Goal: Check status: Check status

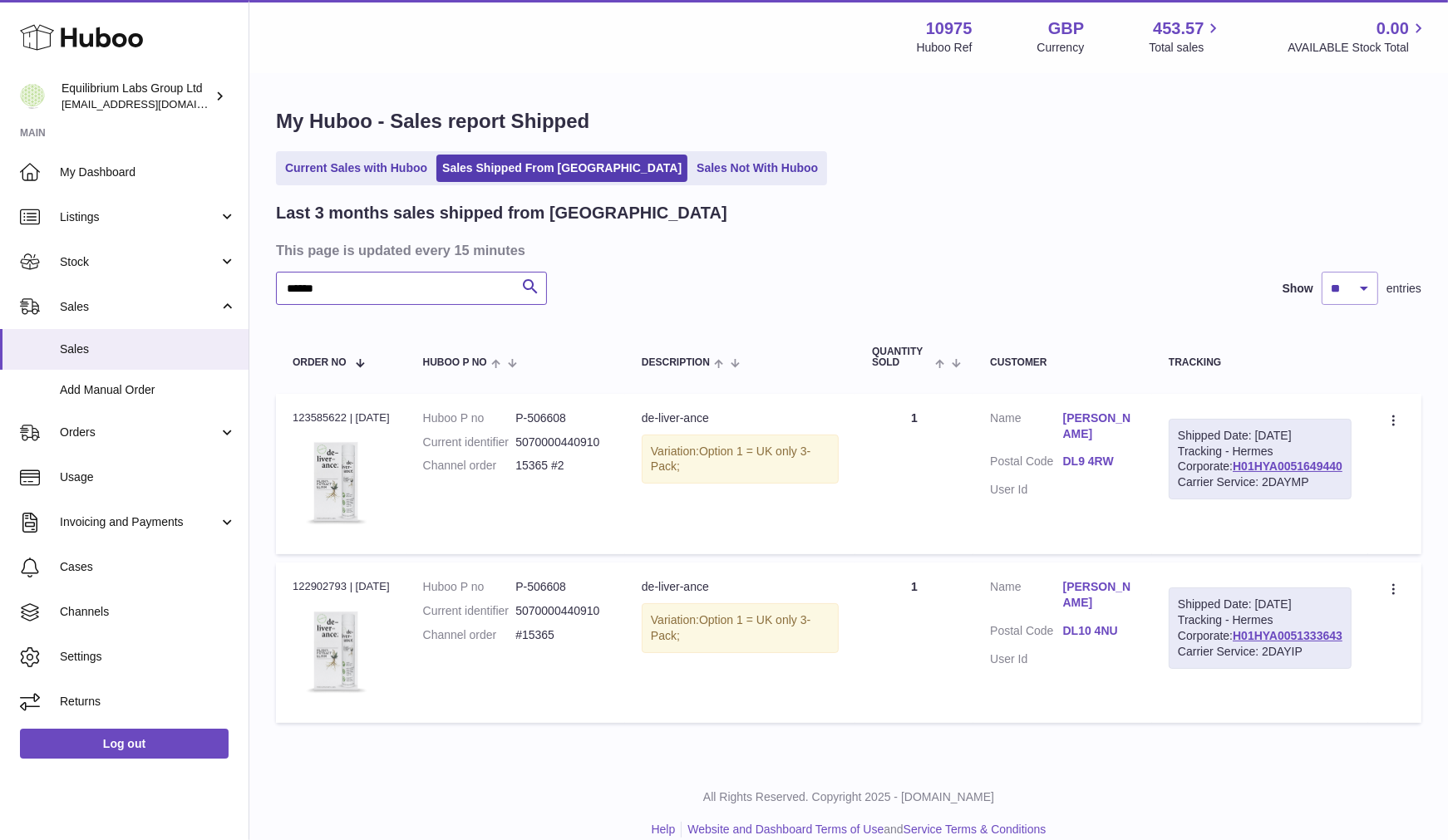
click at [451, 282] on input "******" at bounding box center [411, 288] width 271 height 34
type input "*****"
click at [531, 284] on icon "submit" at bounding box center [530, 286] width 20 height 21
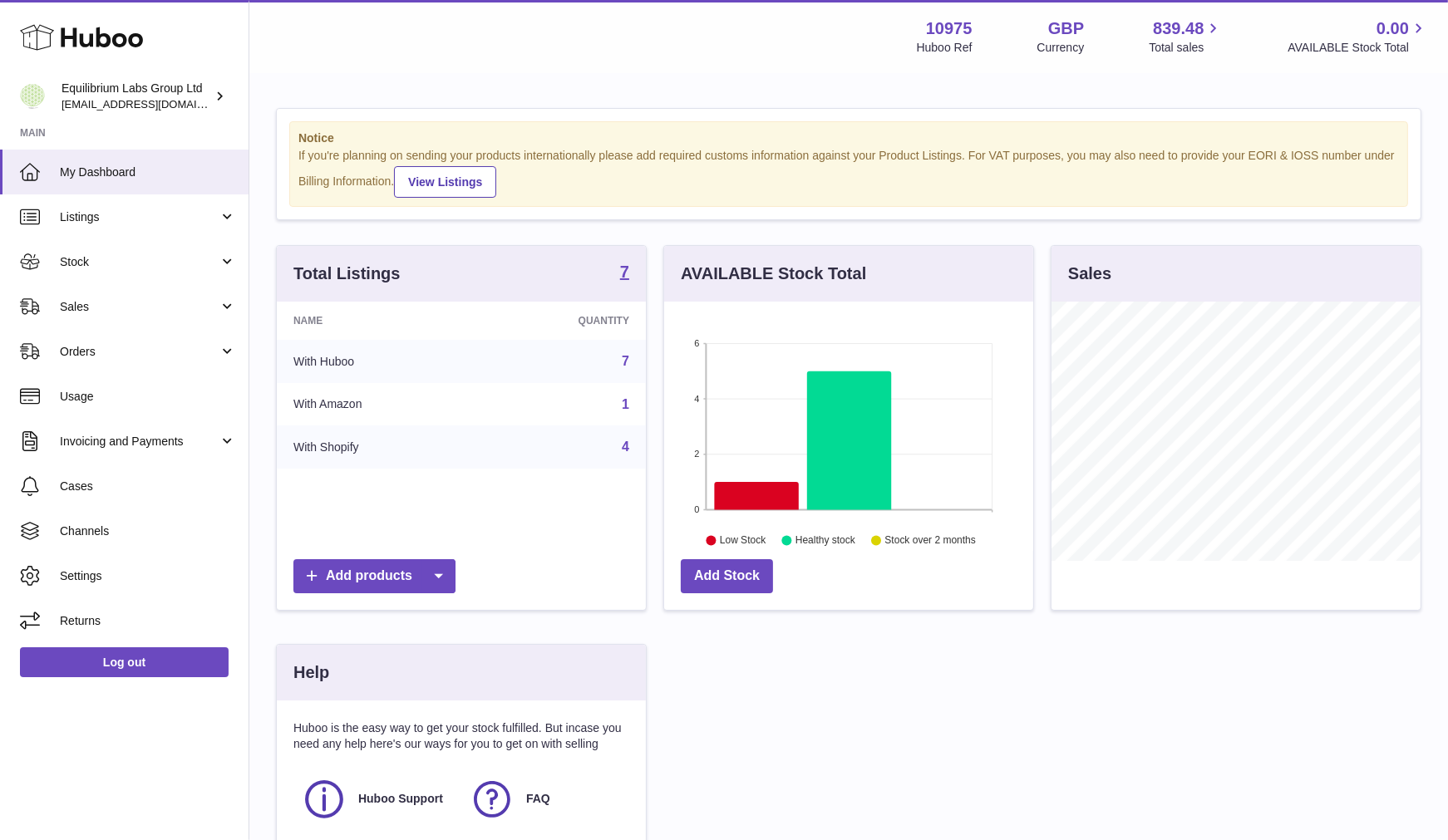
scroll to position [260, 369]
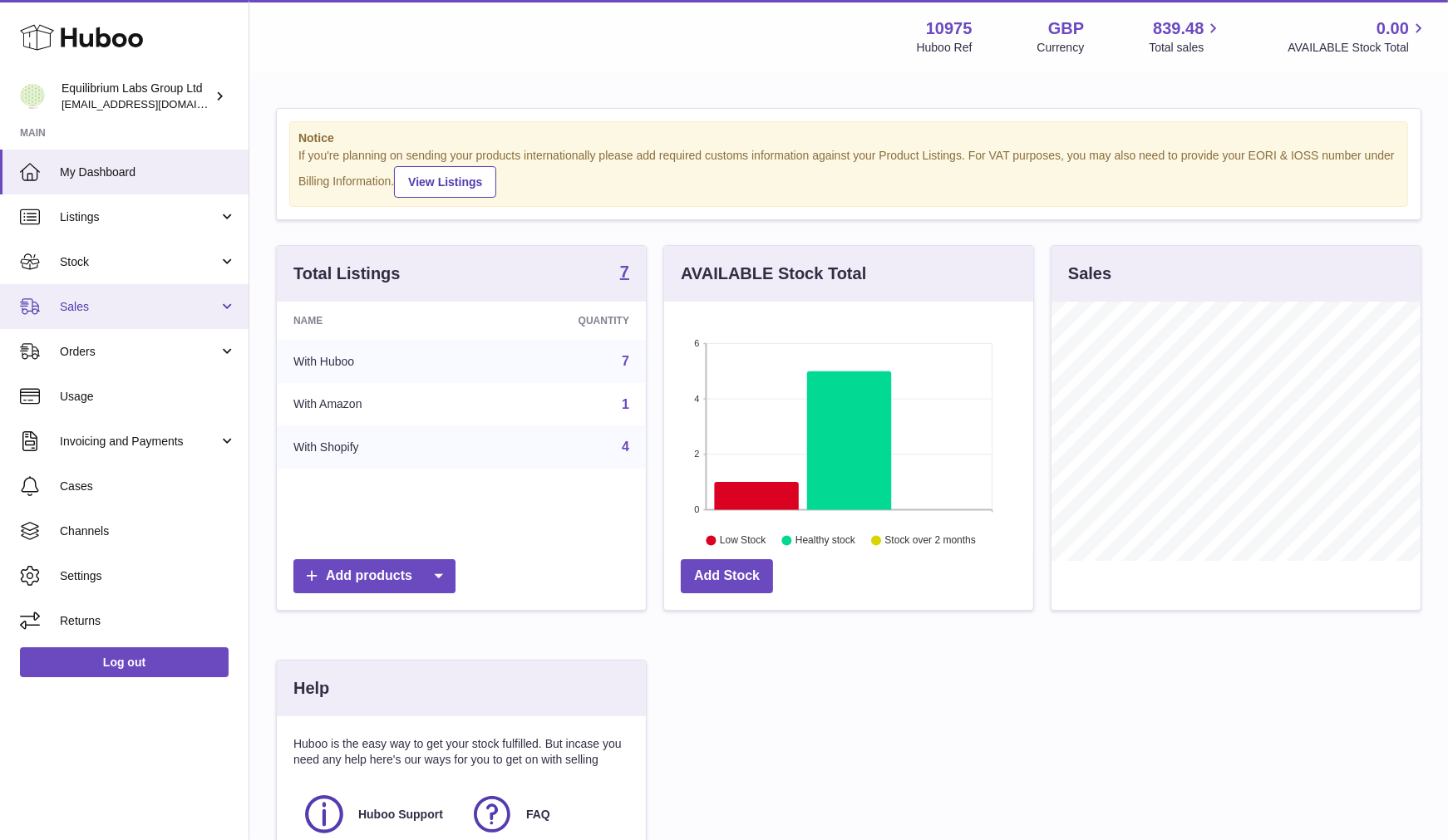
click at [161, 291] on link "Sales" at bounding box center [124, 306] width 249 height 45
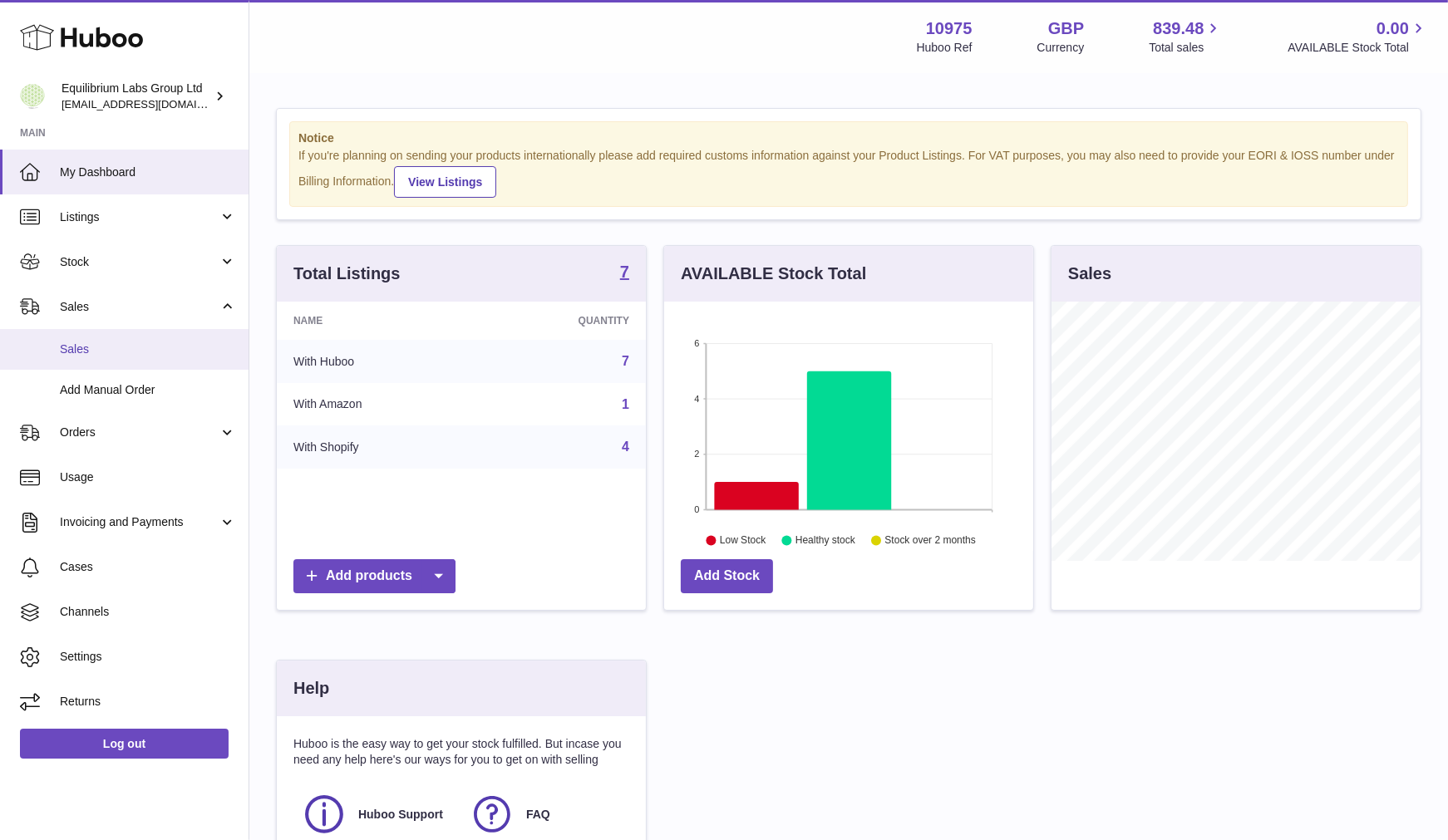
click at [114, 349] on span "Sales" at bounding box center [148, 350] width 176 height 16
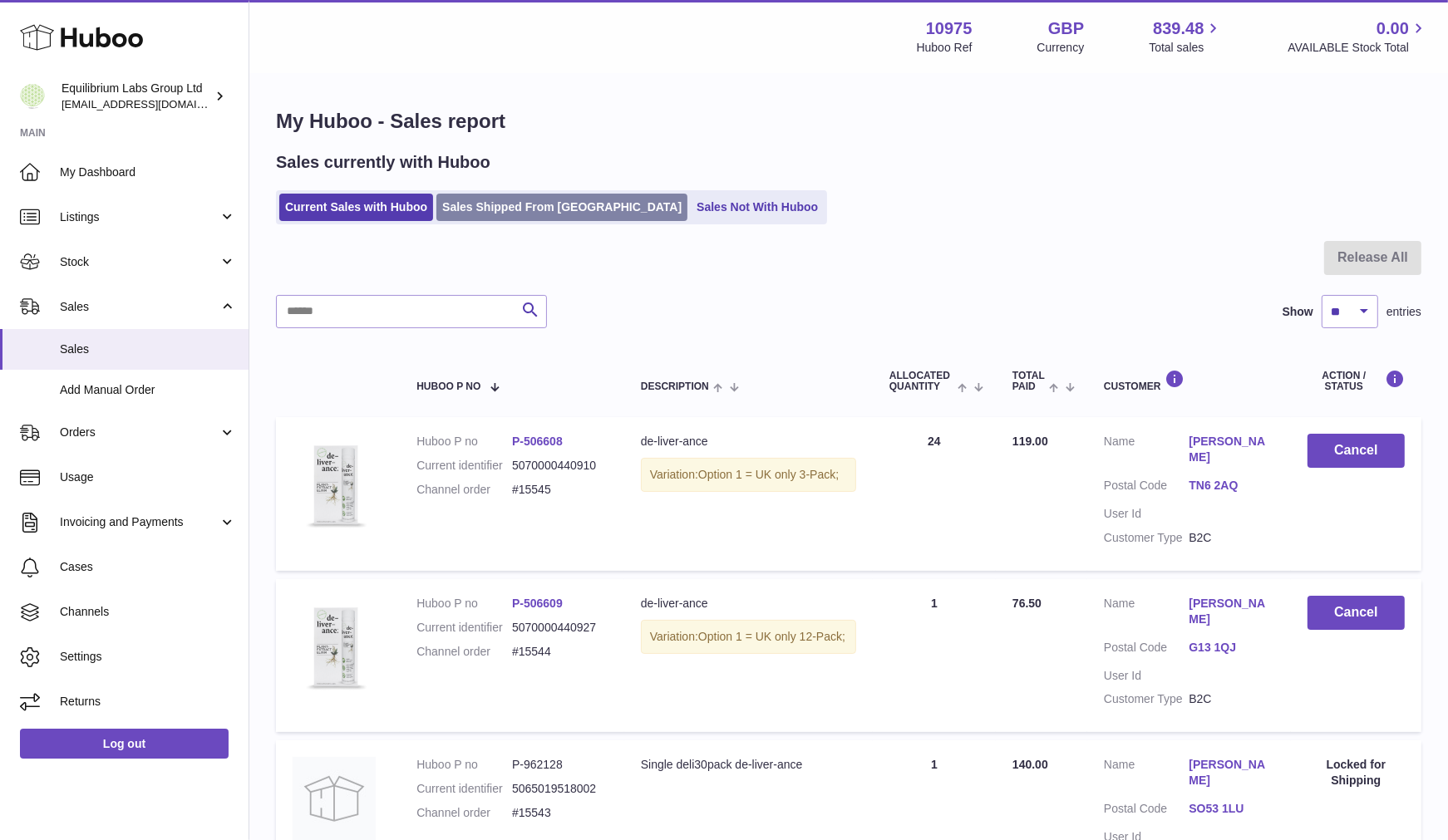
click at [545, 211] on link "Sales Shipped From [GEOGRAPHIC_DATA]" at bounding box center [561, 207] width 251 height 28
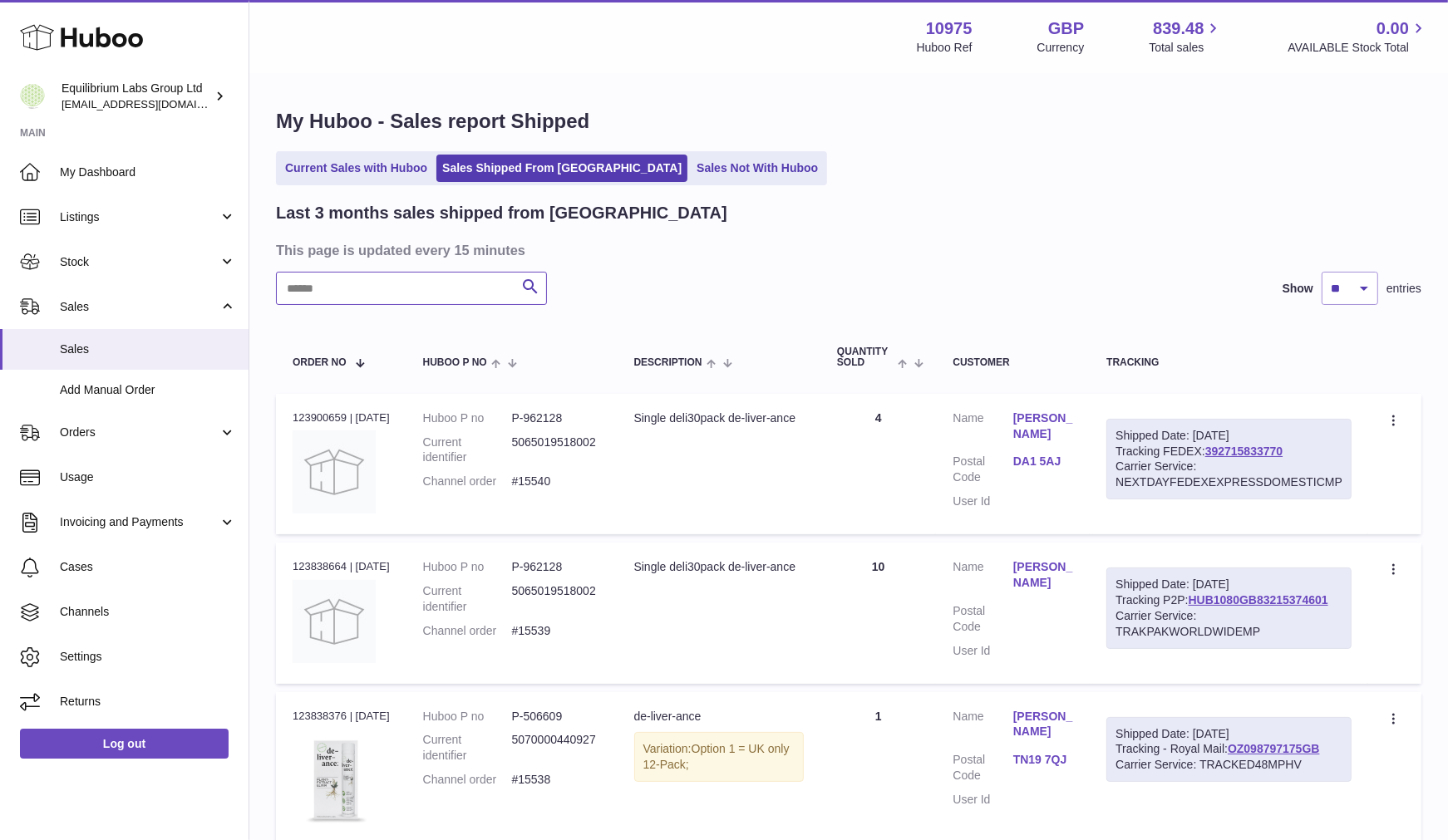
click at [473, 284] on input "text" at bounding box center [411, 288] width 271 height 34
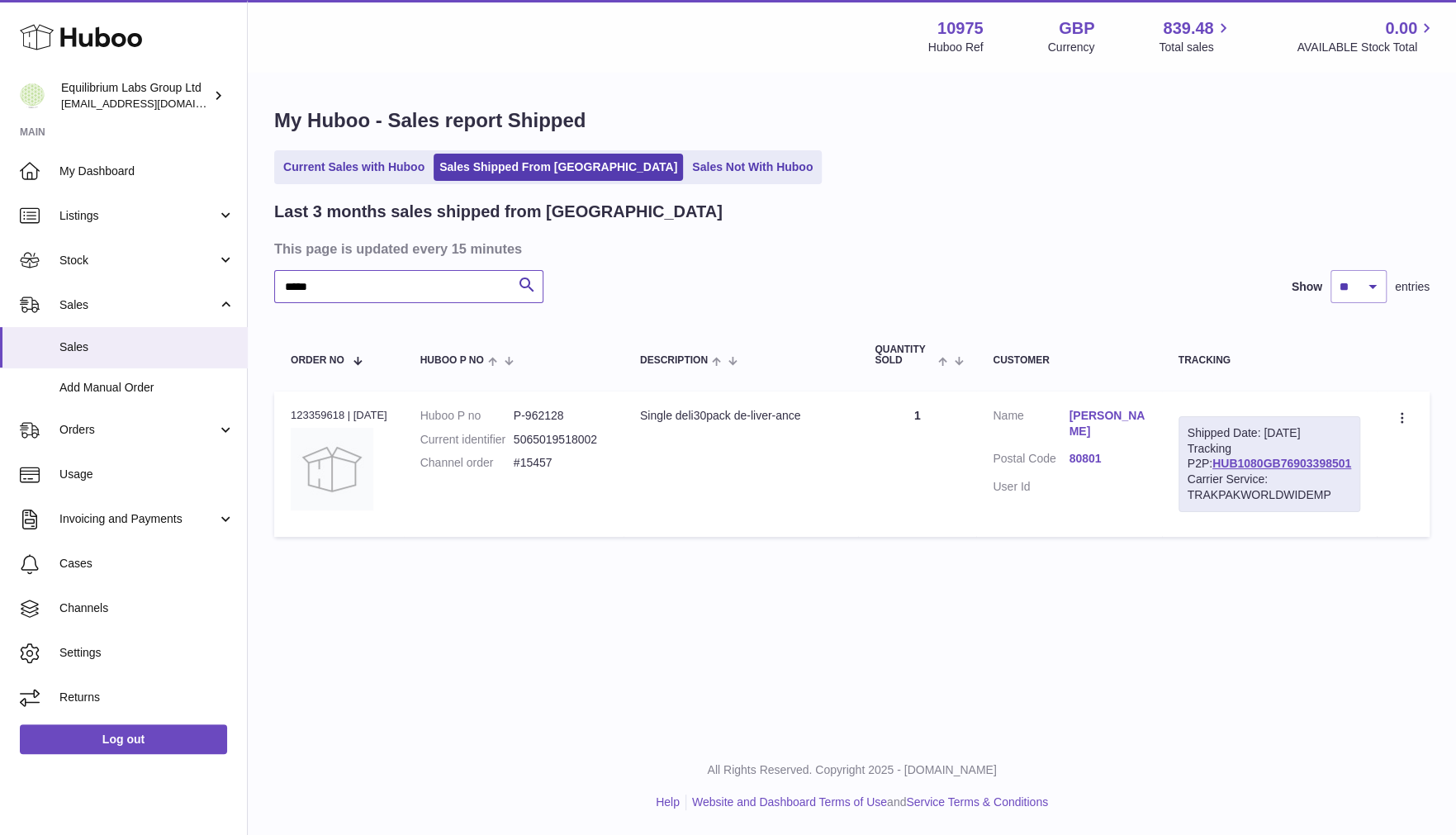
type input "*****"
click at [1262, 470] on link "HUB1080GB76903398501" at bounding box center [1282, 463] width 139 height 13
drag, startPoint x: 1352, startPoint y: 475, endPoint x: 1200, endPoint y: 484, distance: 152.3
click at [1200, 484] on div "Shipped Date: 24th Aug 2025 Tracking P2P: HUB1080GB76903398501 Carrier Service:…" at bounding box center [1269, 464] width 182 height 96
copy link "HUB1080GB76903398501"
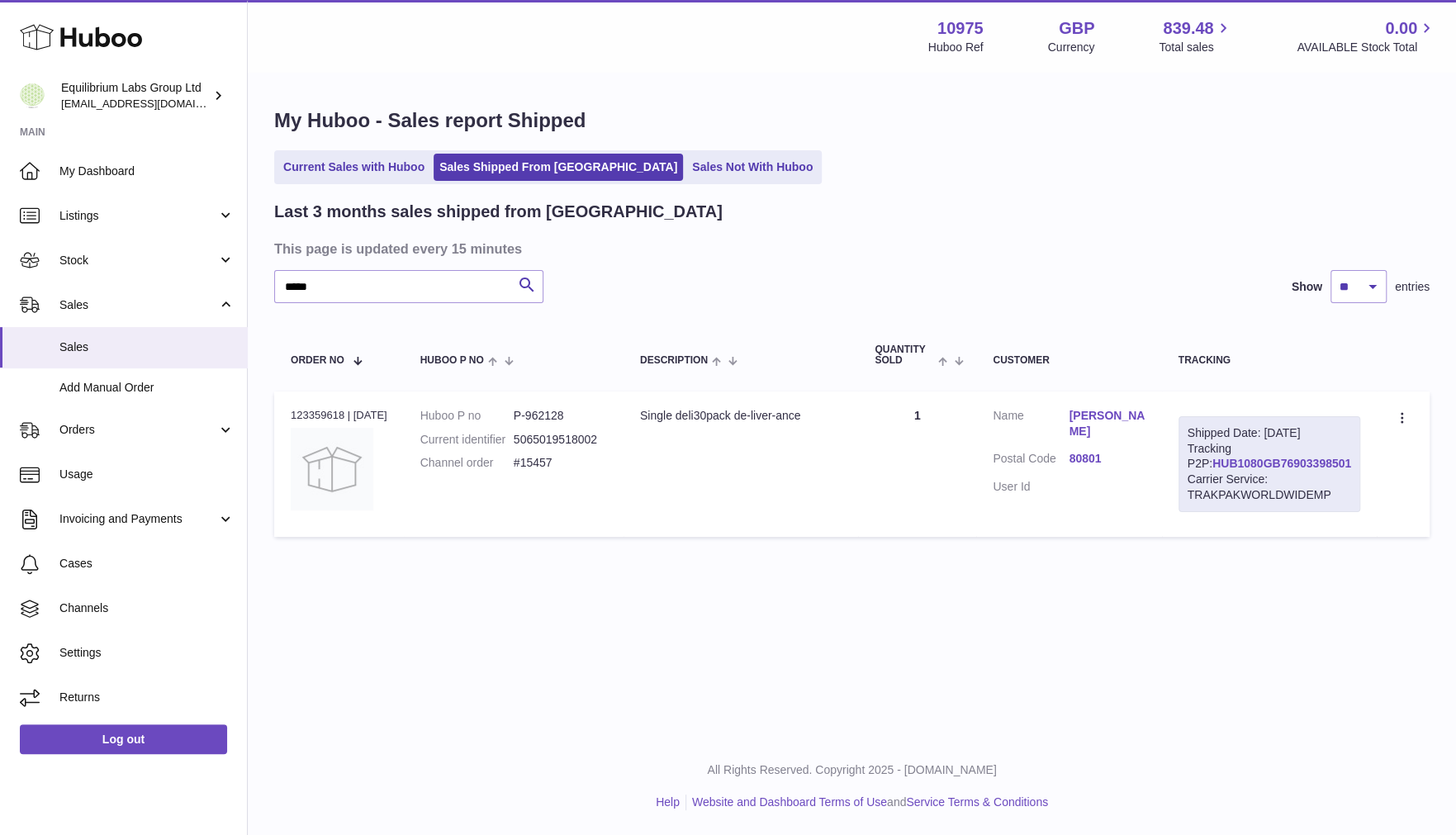
click at [1295, 470] on link "HUB1080GB76903398501" at bounding box center [1282, 463] width 139 height 13
click at [1361, 478] on td "Shipped Date: 24th Aug 2025 Tracking P2P: HUB1080GB76903398501 Carrier Service:…" at bounding box center [1269, 465] width 215 height 146
drag, startPoint x: 1353, startPoint y: 481, endPoint x: 1207, endPoint y: 483, distance: 146.0
click at [1207, 483] on div "Shipped Date: 24th Aug 2025 Tracking P2P: HUB1080GB76903398501 Carrier Service:…" at bounding box center [1269, 464] width 182 height 96
copy link "HUB1080GB76903398501"
